Goal: Communication & Community: Share content

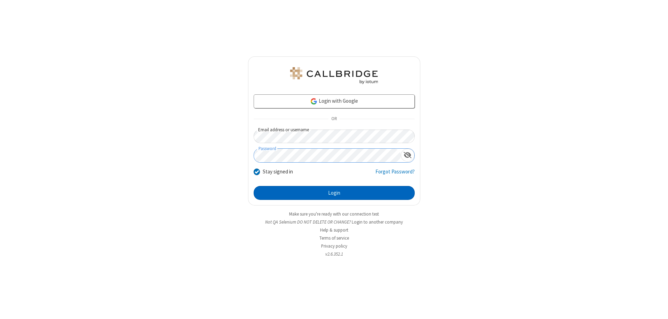
click at [334, 193] on button "Login" at bounding box center [334, 193] width 161 height 14
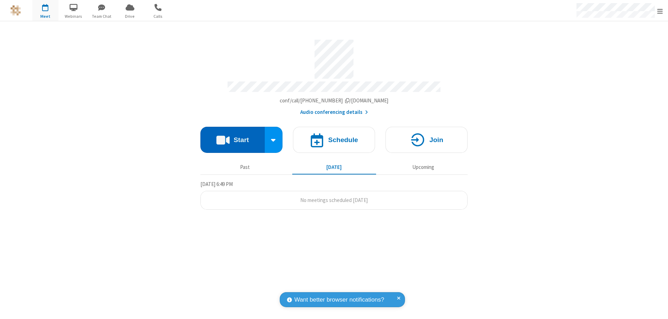
click at [233, 136] on button "Start" at bounding box center [233, 140] width 64 height 26
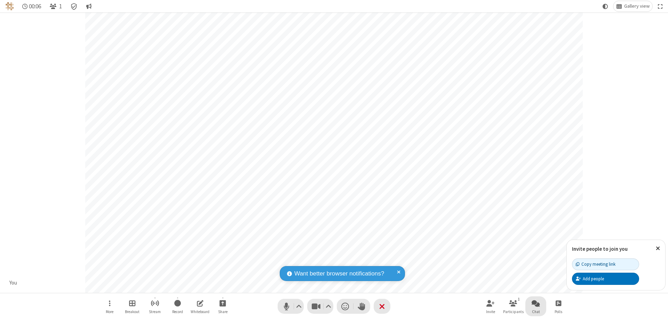
click at [536, 303] on span "Open chat" at bounding box center [536, 303] width 8 height 9
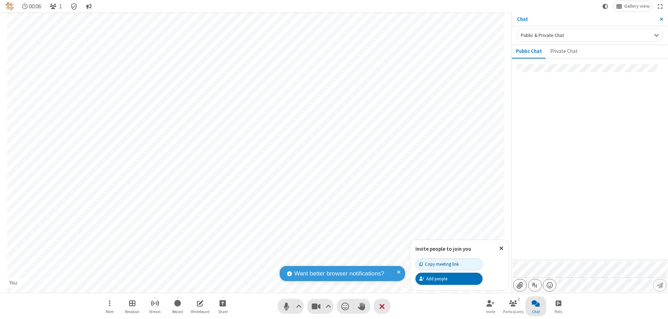
type input "C:\fakepath\doc_test.docx"
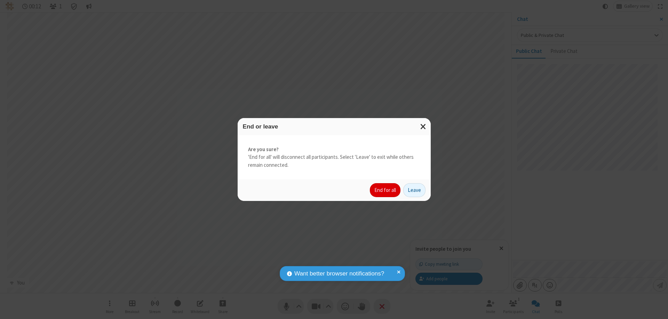
click at [386, 190] on button "End for all" at bounding box center [385, 190] width 31 height 14
